Goal: Information Seeking & Learning: Learn about a topic

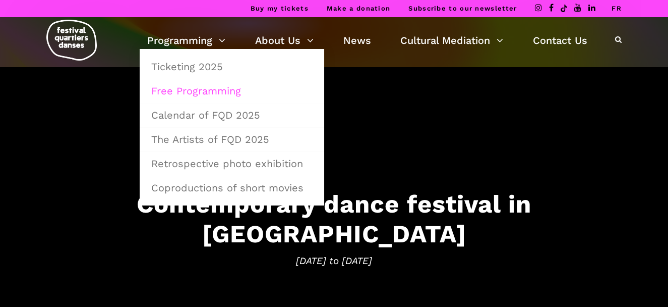
click at [203, 92] on link "Free Programming" at bounding box center [232, 90] width 174 height 23
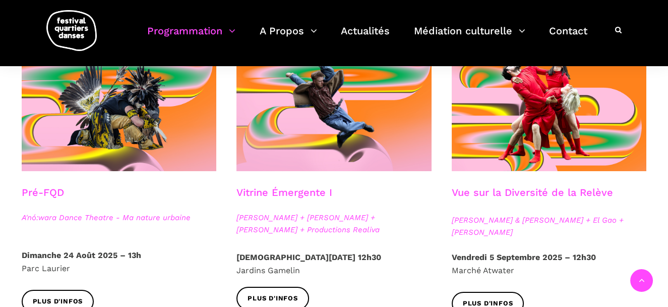
scroll to position [279, 0]
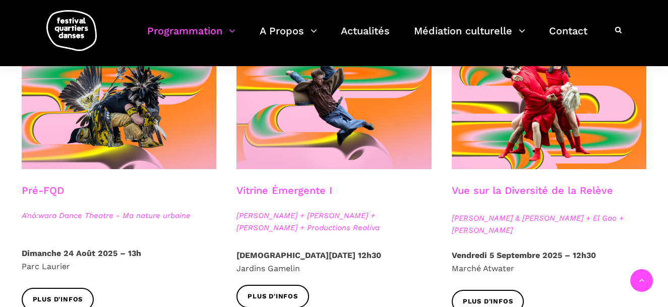
click at [292, 190] on h3 "Vitrine Émergente I" at bounding box center [285, 196] width 96 height 25
click at [269, 300] on span "Plus d'infos" at bounding box center [273, 296] width 50 height 11
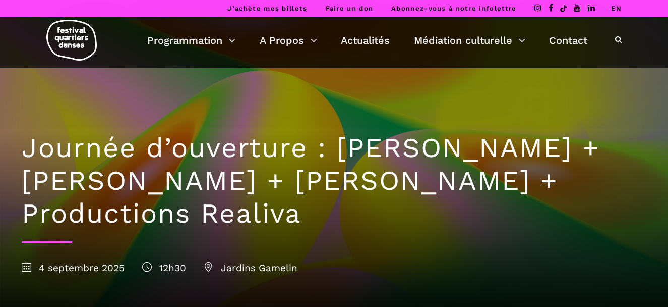
scroll to position [268, 0]
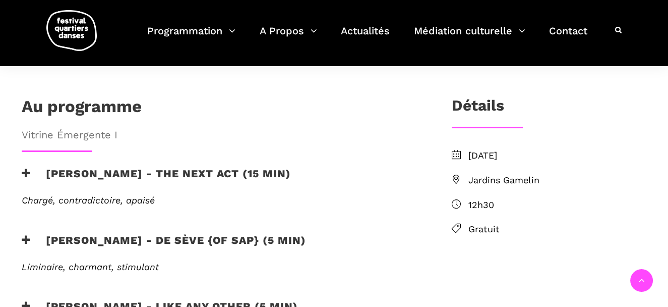
click at [28, 168] on icon at bounding box center [26, 173] width 9 height 11
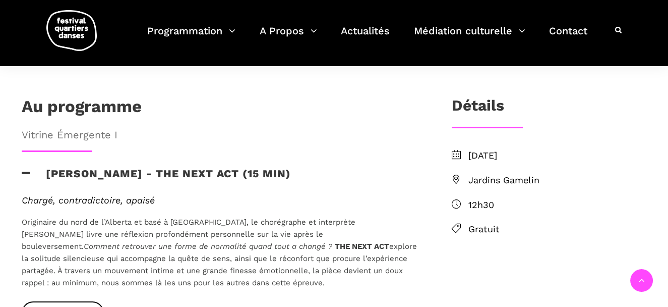
click at [243, 216] on p "Originaire du nord de l’Alberta et basé à Montréal, le chorégraphe et interprèt…" at bounding box center [220, 252] width 397 height 73
drag, startPoint x: 282, startPoint y: 201, endPoint x: 213, endPoint y: 201, distance: 68.6
click at [213, 216] on p "Originaire du nord de l’Alberta et basé à Montréal, le chorégraphe et interprèt…" at bounding box center [220, 252] width 397 height 73
copy p "le bouleversemen"
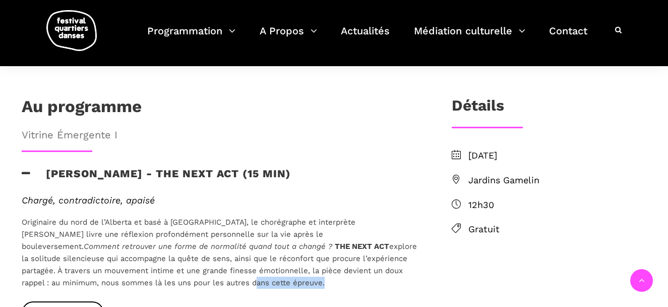
drag, startPoint x: 61, startPoint y: 247, endPoint x: 130, endPoint y: 251, distance: 68.7
click at [130, 251] on p "Originaire du nord de l’Alberta et basé à Montréal, le chorégraphe et interprèt…" at bounding box center [220, 252] width 397 height 73
copy p "dans cette épreuve"
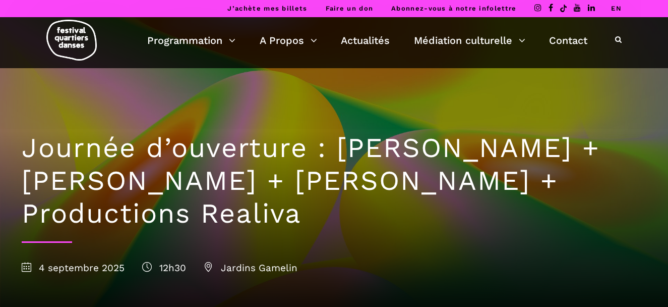
click at [617, 10] on link "EN" at bounding box center [616, 9] width 11 height 8
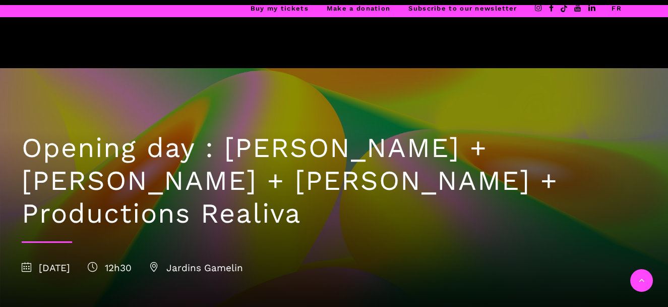
scroll to position [268, 0]
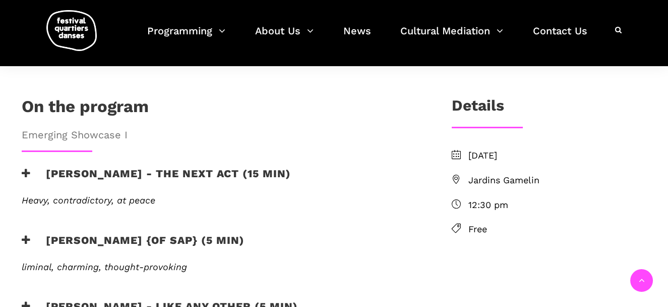
click at [26, 168] on icon at bounding box center [26, 173] width 9 height 11
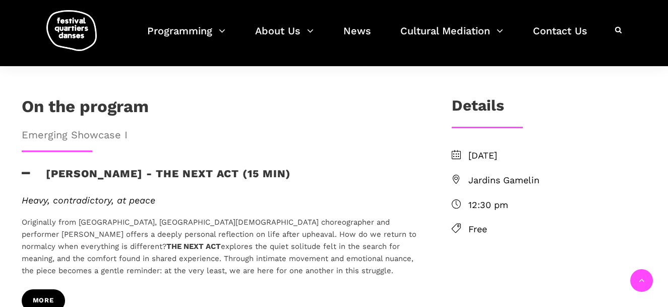
click at [47, 289] on link "more" at bounding box center [43, 300] width 43 height 23
click at [23, 168] on icon at bounding box center [26, 173] width 9 height 11
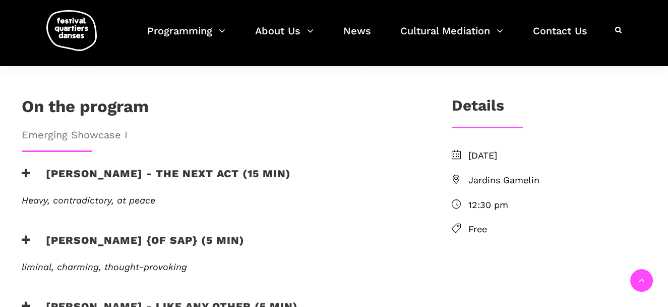
click at [22, 235] on icon at bounding box center [26, 240] width 9 height 11
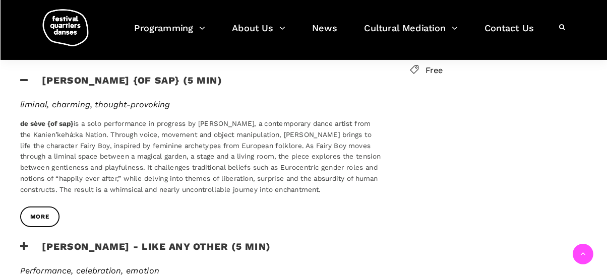
scroll to position [432, 0]
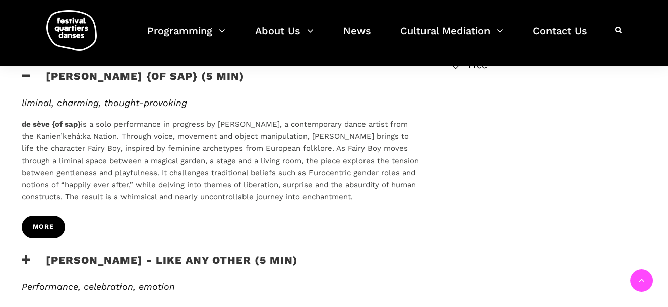
click at [59, 215] on link "more" at bounding box center [43, 226] width 43 height 23
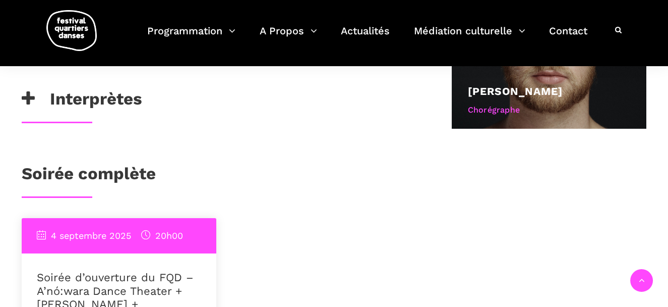
scroll to position [620, 0]
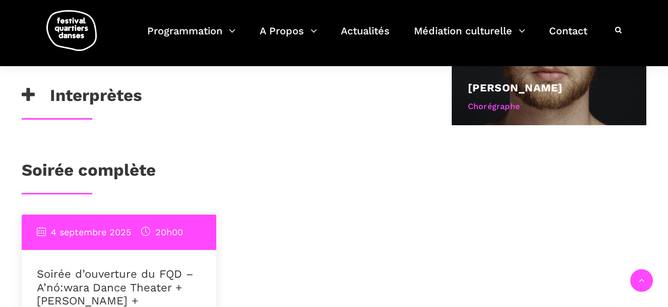
click at [27, 97] on icon at bounding box center [28, 95] width 13 height 17
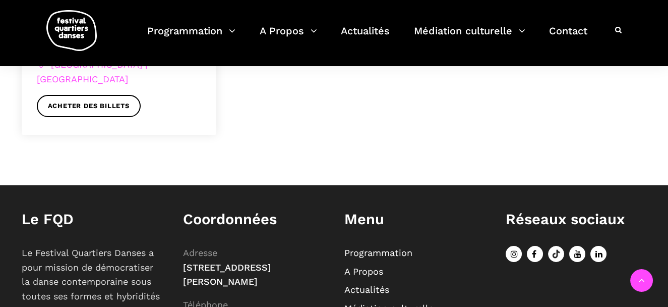
scroll to position [1030, 0]
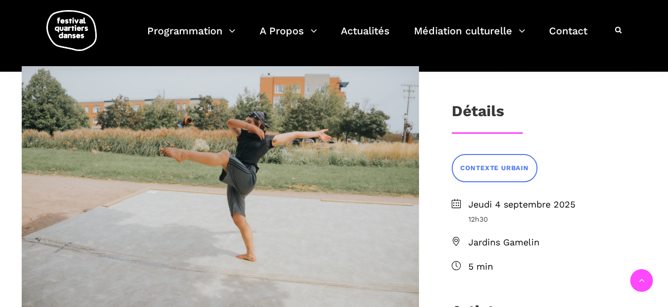
scroll to position [194, 0]
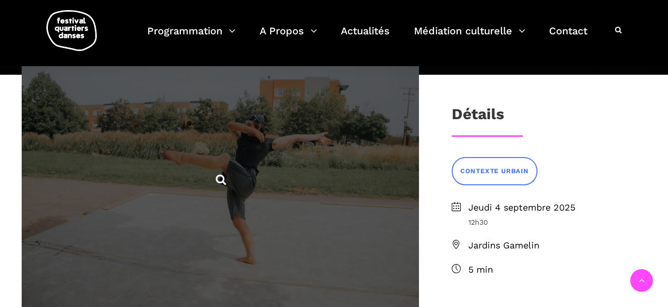
click at [220, 185] on span at bounding box center [220, 178] width 397 height 298
